Goal: Navigation & Orientation: Find specific page/section

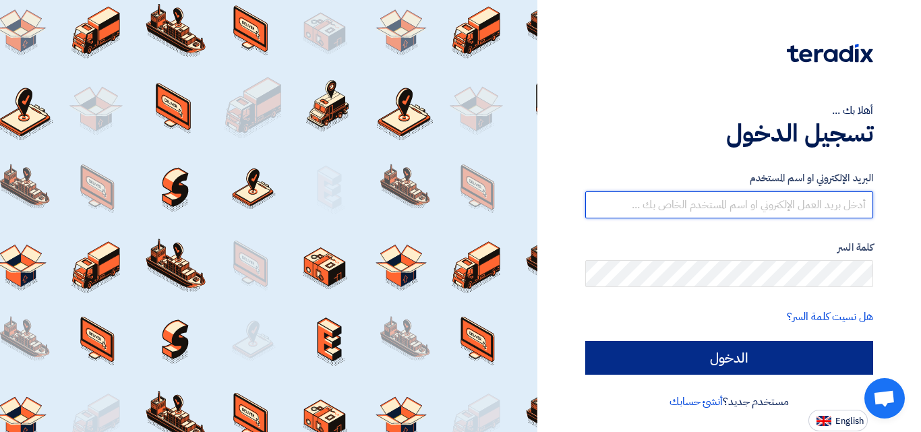
type input "felopater.malak@eaec.com.eg"
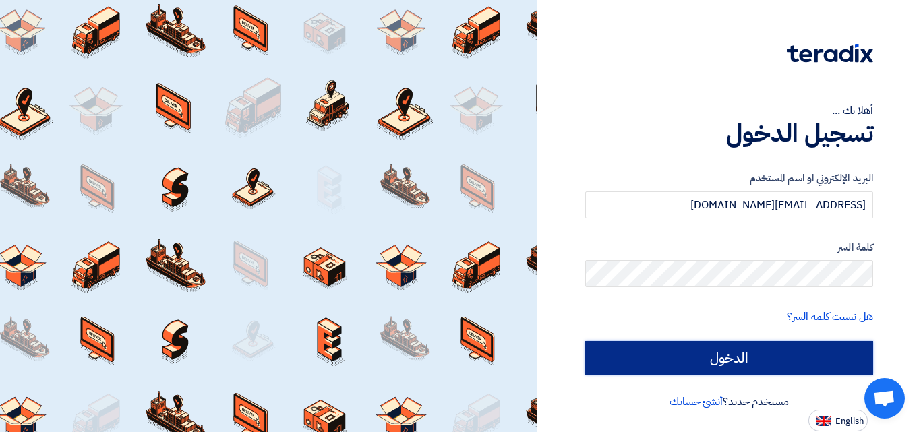
click at [804, 350] on input "الدخول" at bounding box center [729, 358] width 288 height 34
type input "Sign in"
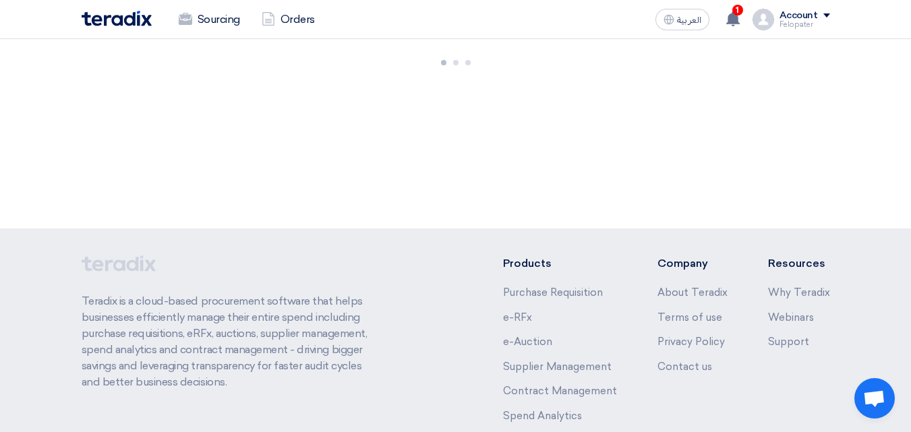
click at [777, 16] on div "Account Felopater Sourcing Orders Settings New Feature Request Logout" at bounding box center [791, 20] width 78 height 22
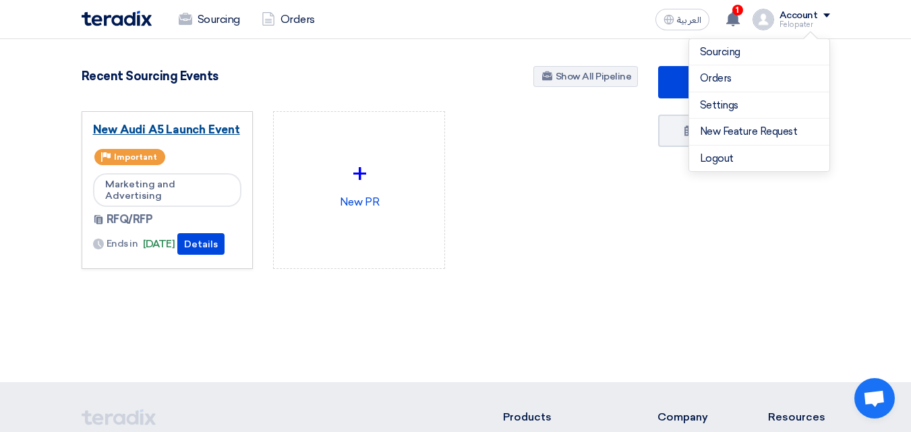
click at [142, 125] on link "New Audi A5 Launch Event" at bounding box center [167, 129] width 149 height 13
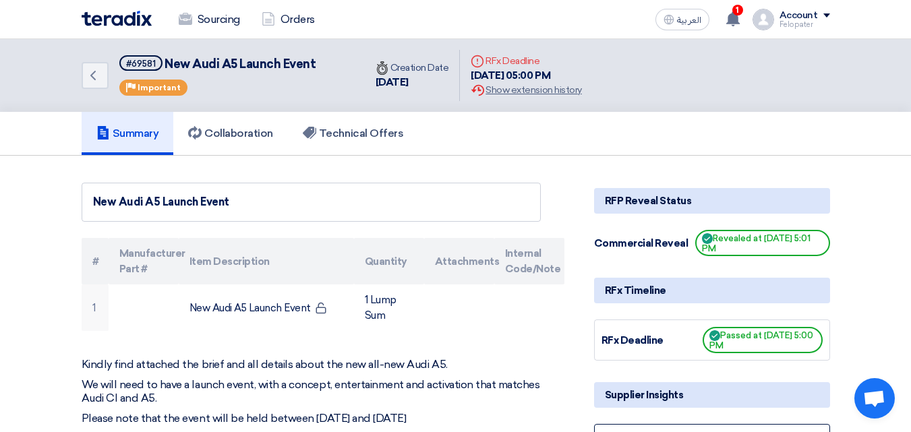
click at [510, 70] on div "8 May, 2025 05:00 PM" at bounding box center [526, 76] width 111 height 16
click at [745, 11] on div "1 Mohamed Saudi shared RFQ: New Audi A5 Launch Event - #69581 with you 91 days …" at bounding box center [733, 19] width 27 height 27
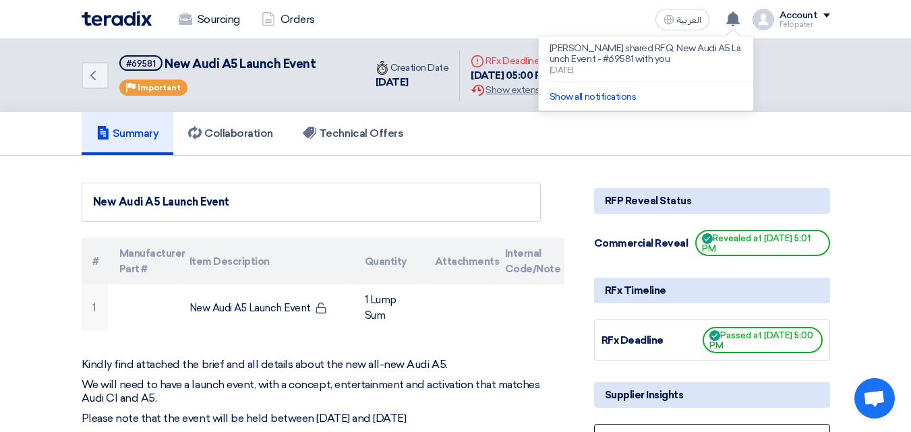
click at [125, 23] on img at bounding box center [117, 19] width 70 height 16
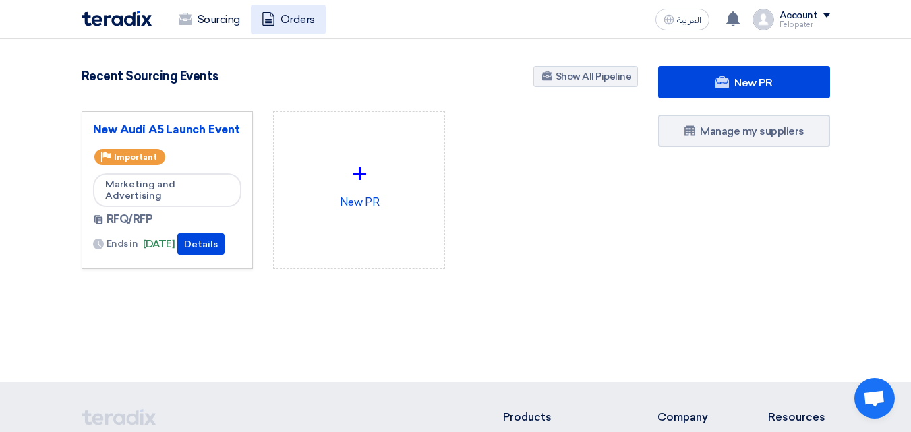
click at [285, 20] on link "Orders" at bounding box center [288, 20] width 75 height 30
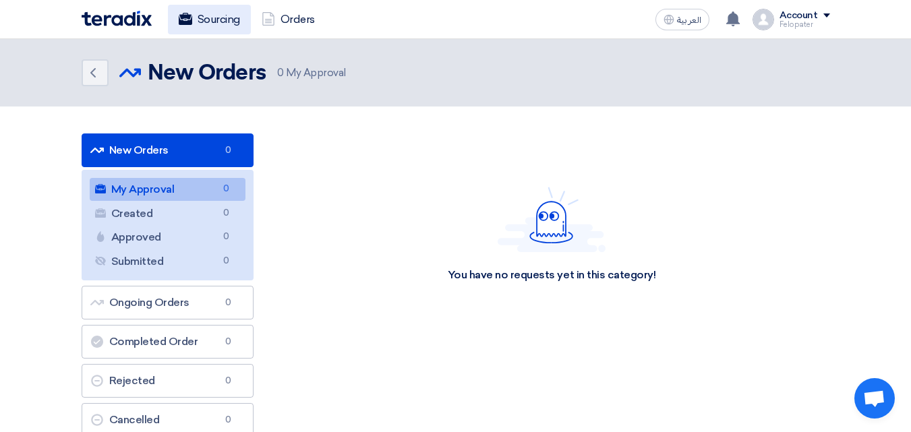
click at [237, 18] on link "Sourcing" at bounding box center [209, 20] width 83 height 30
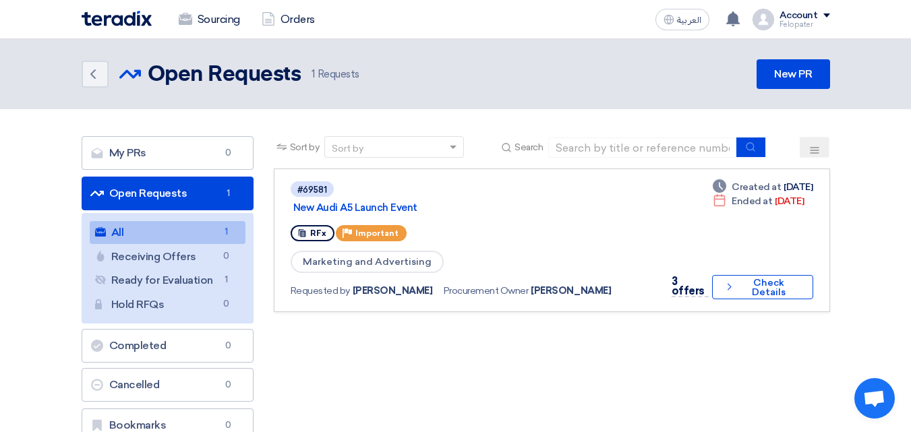
click at [131, 32] on div "Sourcing Orders" at bounding box center [306, 20] width 449 height 30
click at [131, 27] on div "Sourcing Orders" at bounding box center [306, 20] width 449 height 30
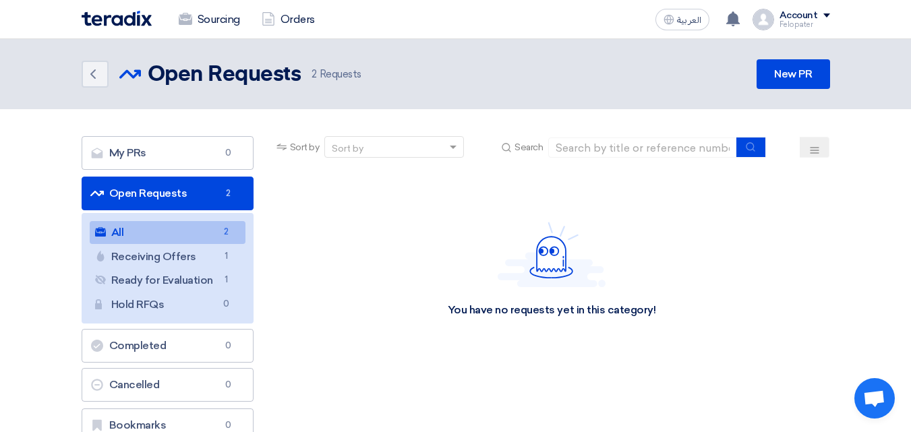
click at [147, 24] on img at bounding box center [117, 19] width 70 height 16
